Goal: Check status: Check status

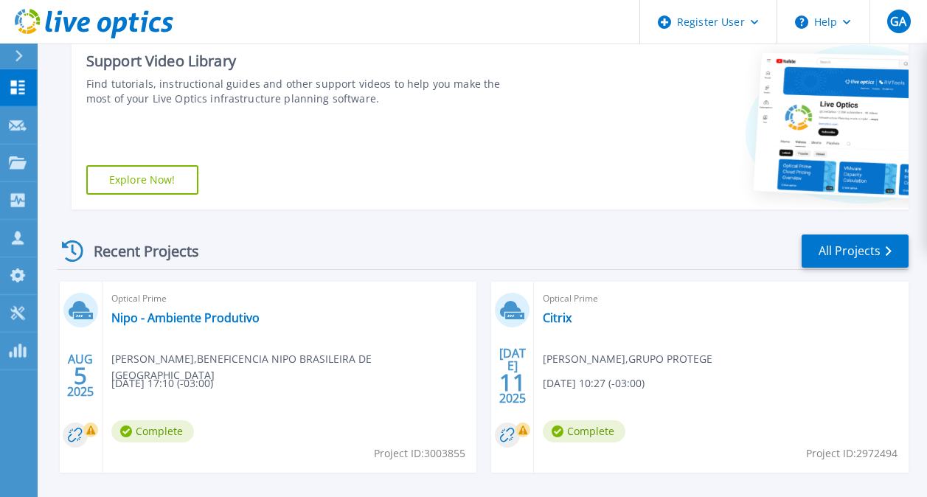
drag, startPoint x: 249, startPoint y: 269, endPoint x: 251, endPoint y: 237, distance: 31.8
click at [249, 269] on div "Recent Projects All Projects" at bounding box center [483, 251] width 852 height 37
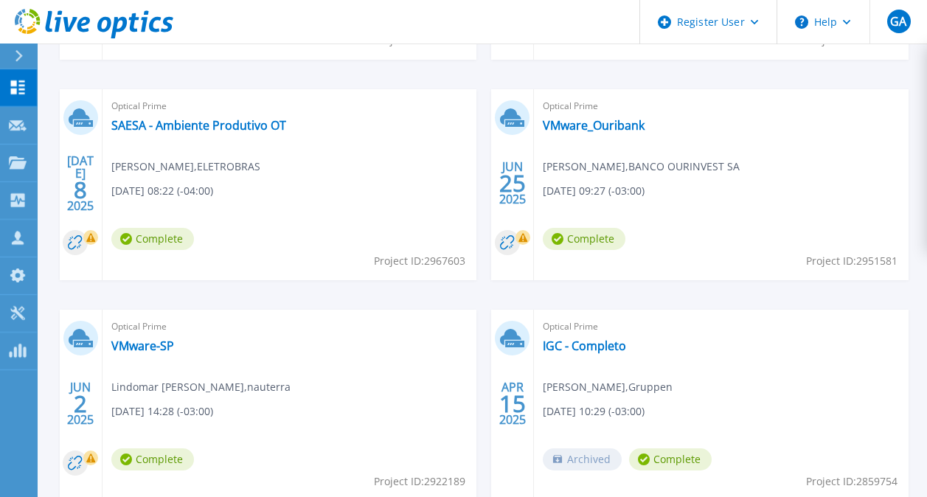
scroll to position [656, 0]
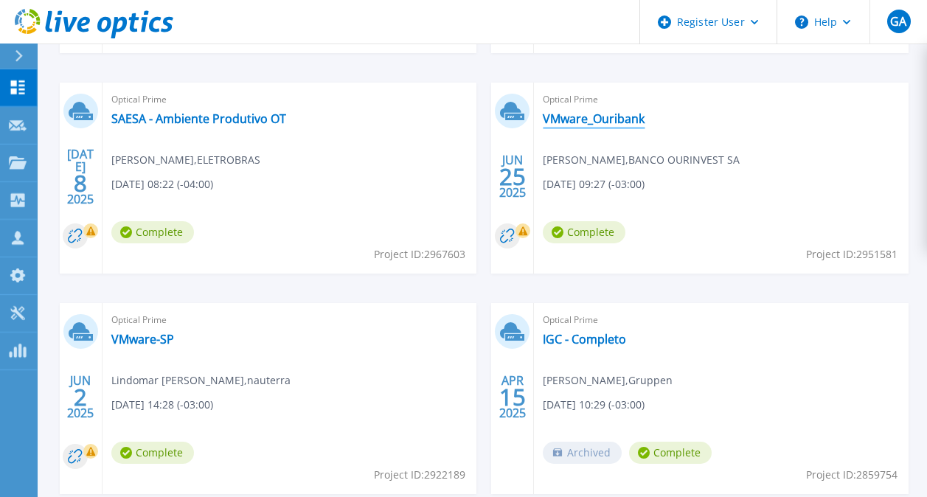
click at [597, 124] on link "VMware_Ouribank" at bounding box center [594, 118] width 102 height 15
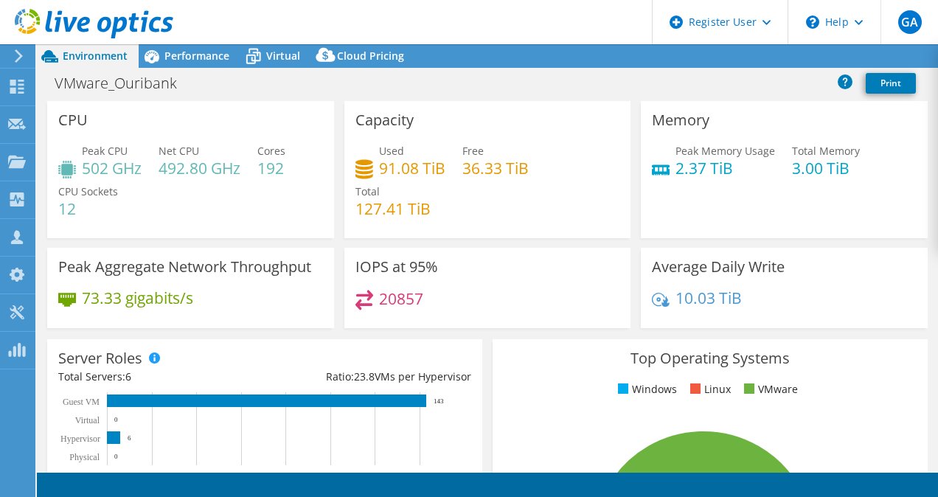
select select "USD"
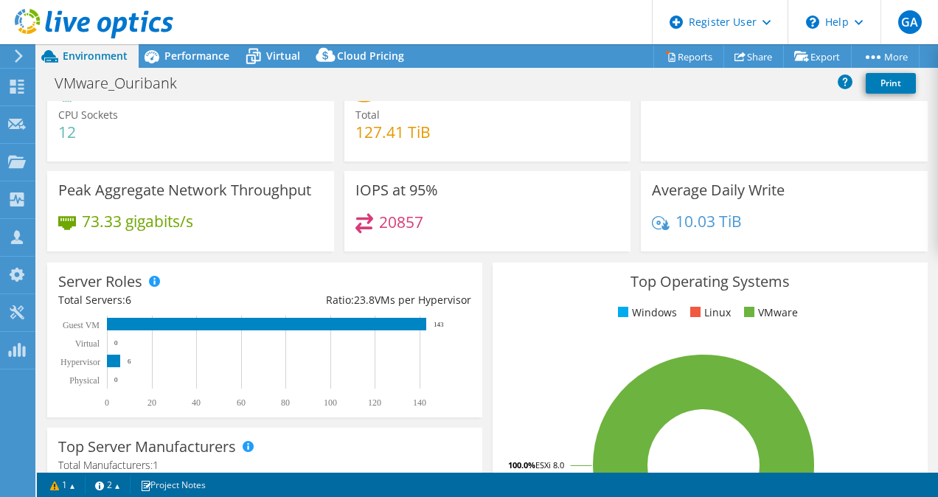
scroll to position [76, 0]
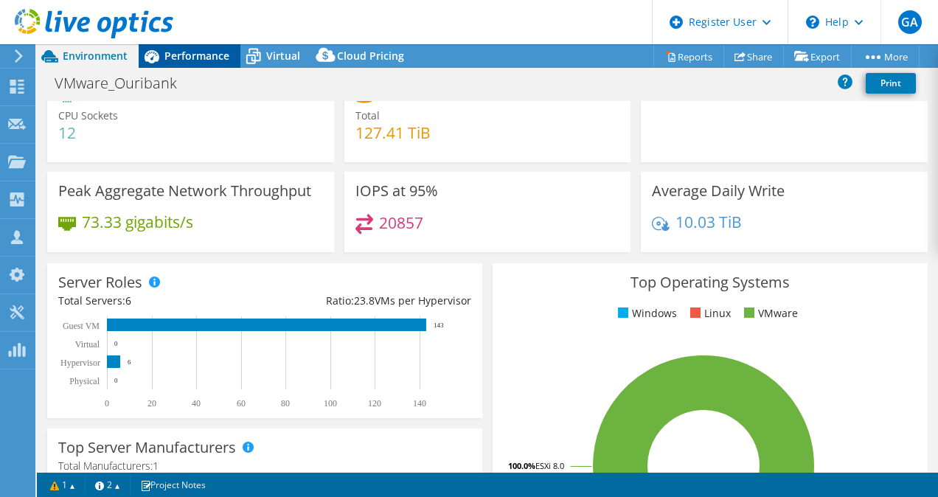
click at [191, 56] on span "Performance" at bounding box center [196, 56] width 65 height 14
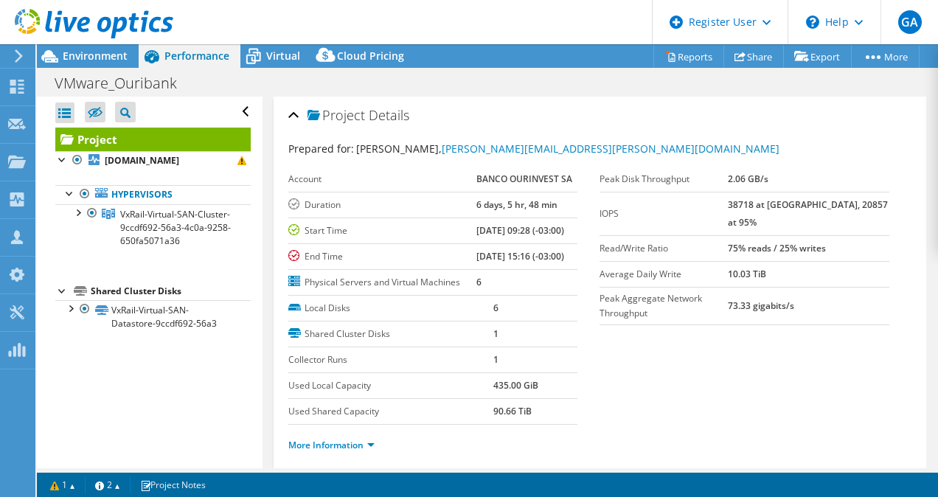
scroll to position [0, 0]
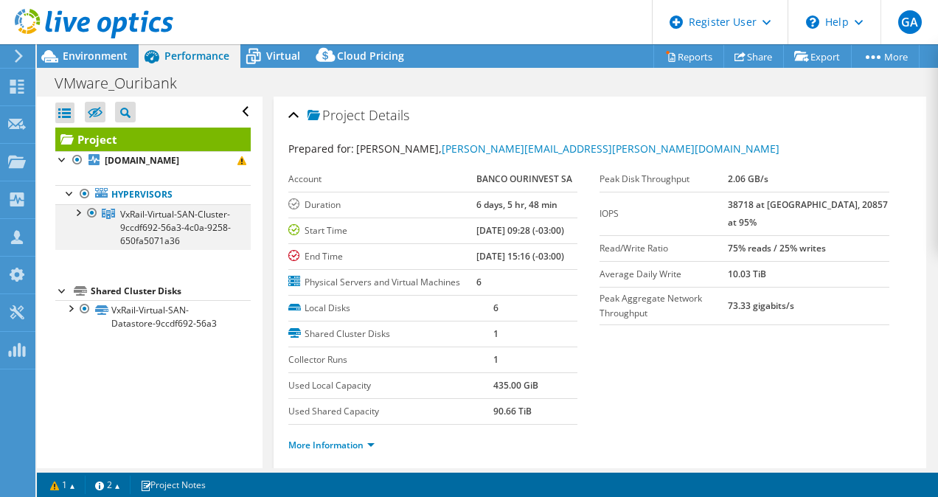
click at [78, 215] on div at bounding box center [77, 211] width 15 height 15
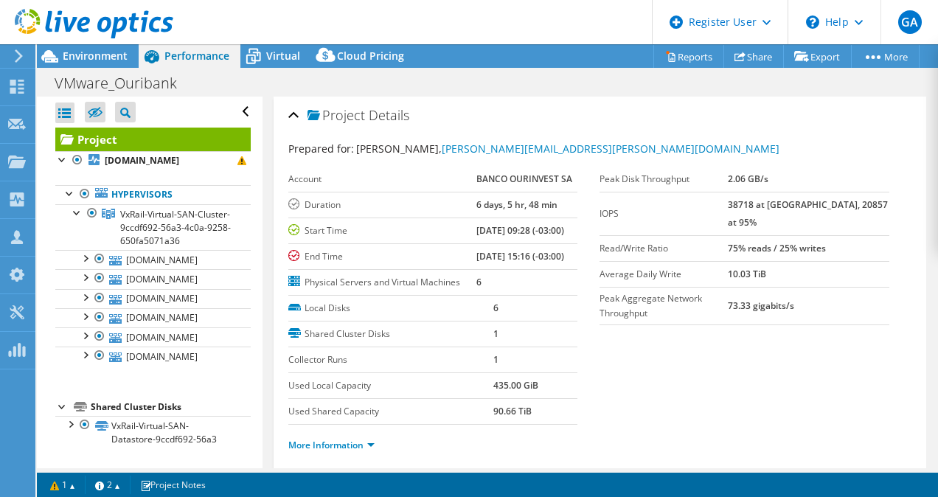
scroll to position [35, 0]
drag, startPoint x: 1, startPoint y: 491, endPoint x: 544, endPoint y: 117, distance: 659.1
click at [544, 117] on div "Project Details" at bounding box center [600, 116] width 624 height 32
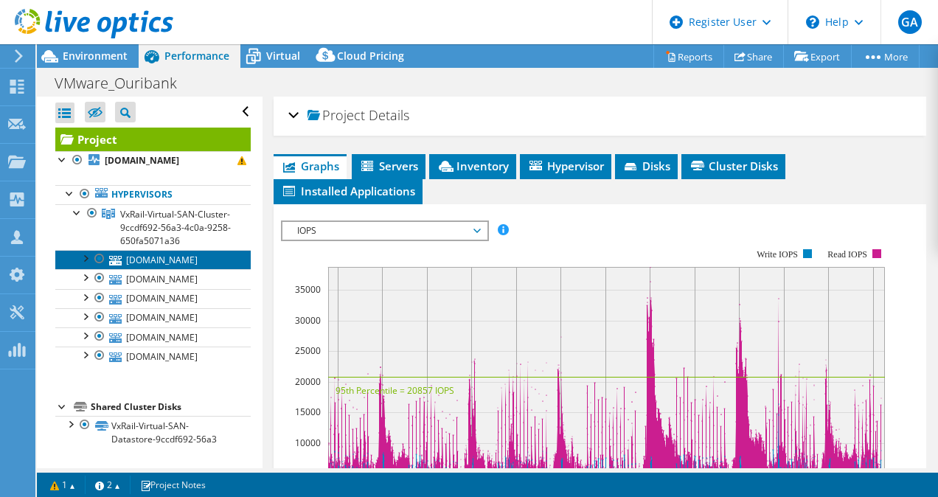
click at [150, 250] on link "[DOMAIN_NAME]" at bounding box center [152, 259] width 195 height 19
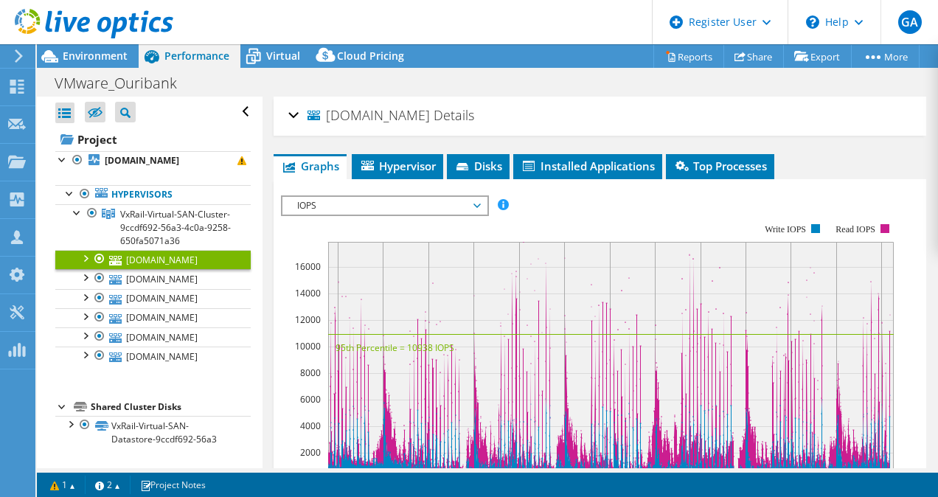
click at [291, 113] on div "[DOMAIN_NAME] Details" at bounding box center [600, 116] width 624 height 32
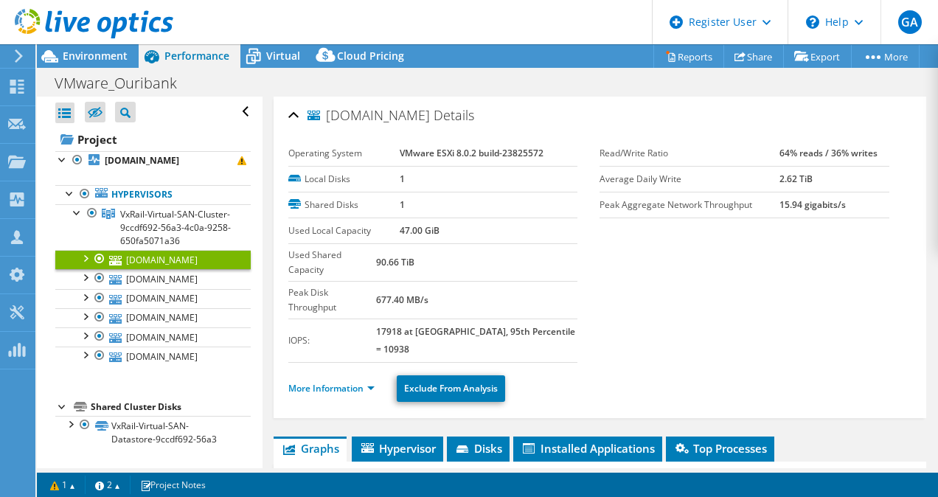
scroll to position [25, 0]
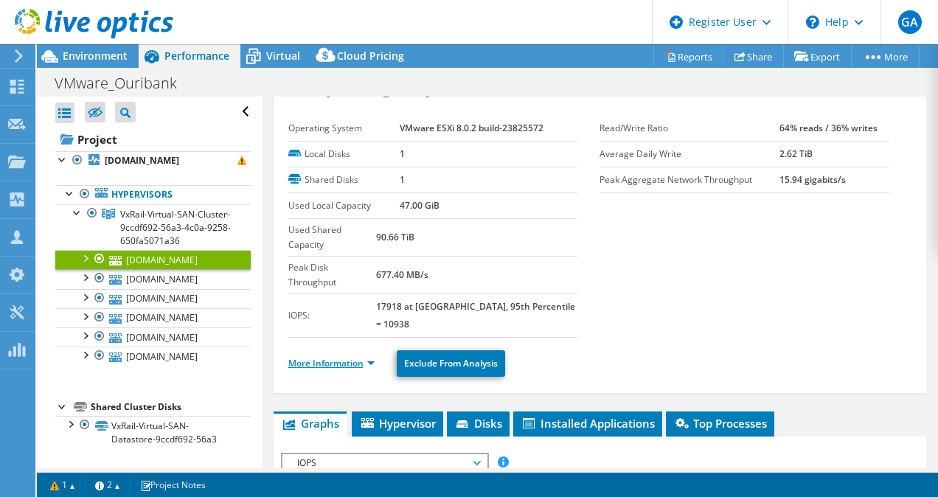
click at [341, 357] on link "More Information" at bounding box center [331, 363] width 86 height 13
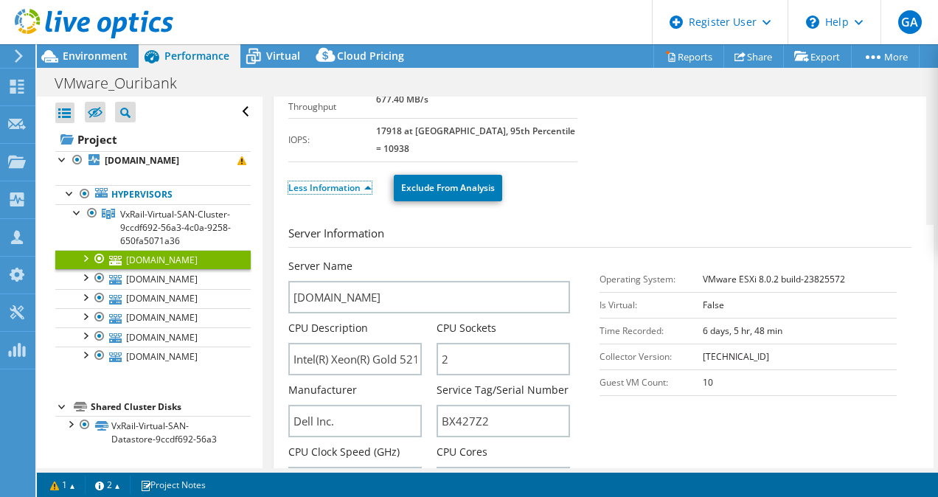
scroll to position [203, 0]
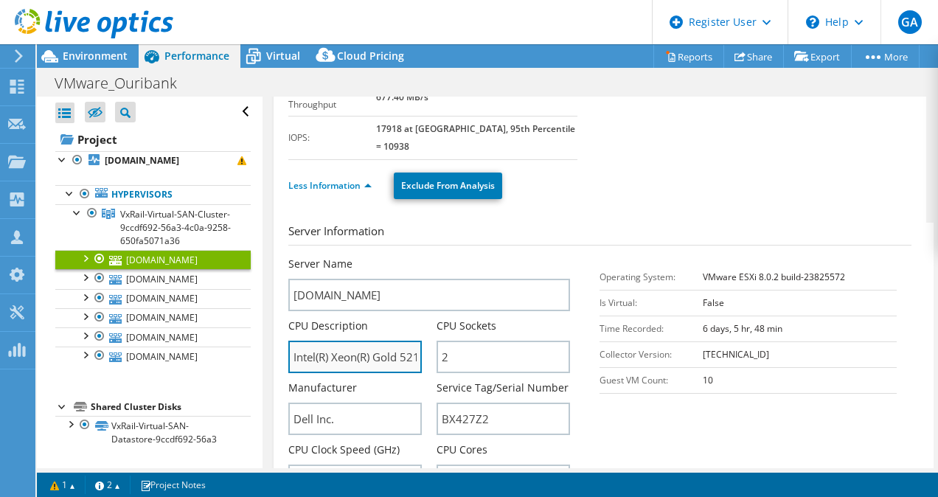
click at [386, 341] on input "Intel(R) Xeon(R) Gold 5218 CPU @ 2.30GHz 229 GHz" at bounding box center [354, 357] width 133 height 32
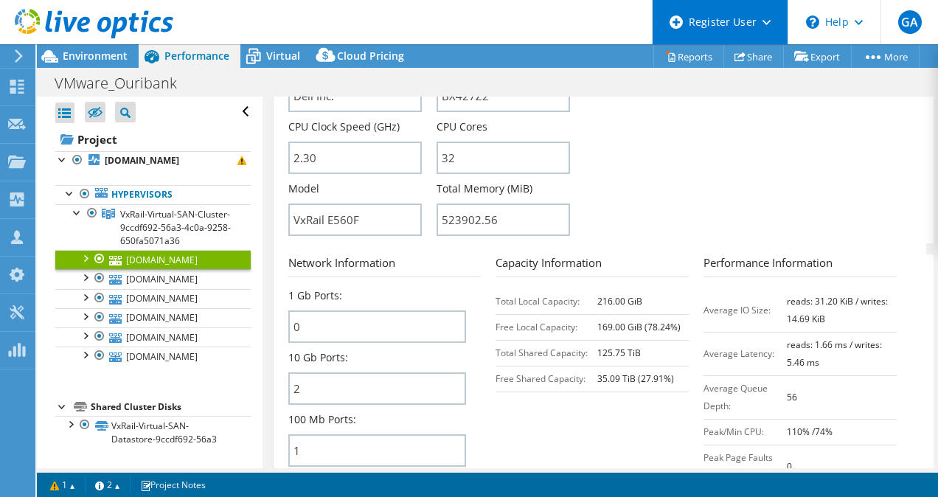
scroll to position [0, 0]
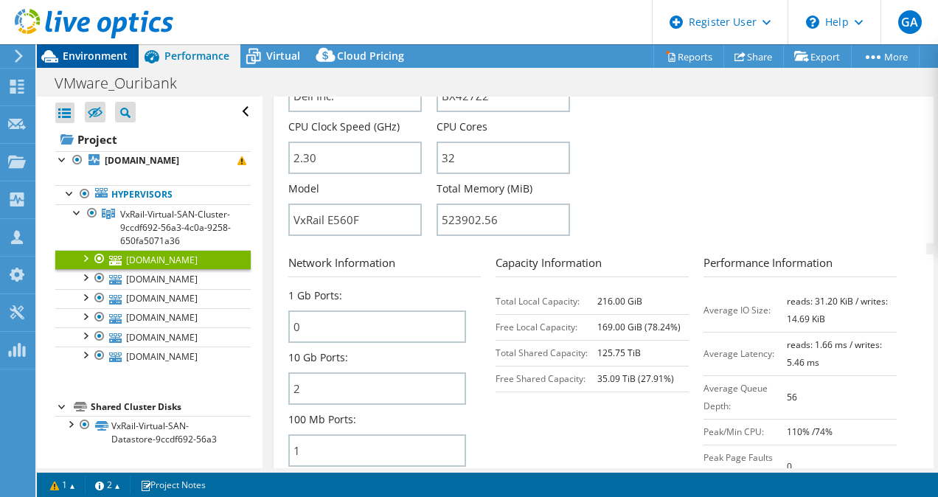
click at [91, 55] on span "Environment" at bounding box center [95, 56] width 65 height 14
